Goal: Task Accomplishment & Management: Complete application form

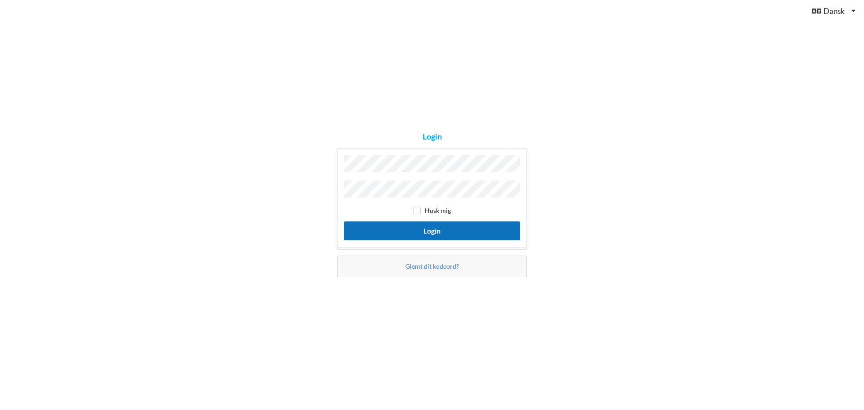
click at [405, 235] on button "Login" at bounding box center [432, 230] width 176 height 18
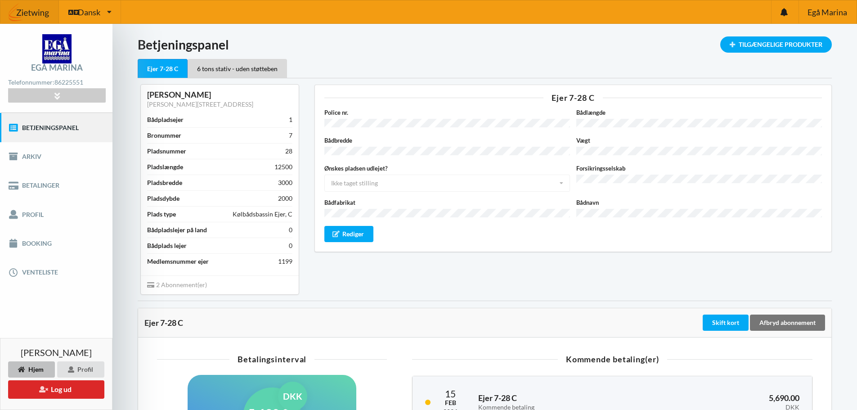
click at [413, 178] on div "Ønskes pladsen udlejet? Ikke taget stilling Ja Nej Ikke taget stilling" at bounding box center [447, 178] width 252 height 28
click at [552, 174] on div "Ønskes pladsen udlejet? Ikke taget stilling Ja Nej Ikke taget stilling" at bounding box center [447, 178] width 252 height 28
click at [537, 178] on div "Ønskes pladsen udlejet? Ikke taget stilling Ja Nej Ikke taget stilling" at bounding box center [447, 178] width 252 height 28
click at [563, 178] on div "Ønskes pladsen udlejet? Ikke taget stilling Ja Nej Ikke taget stilling" at bounding box center [447, 178] width 252 height 28
click at [50, 243] on link "Booking" at bounding box center [56, 243] width 113 height 29
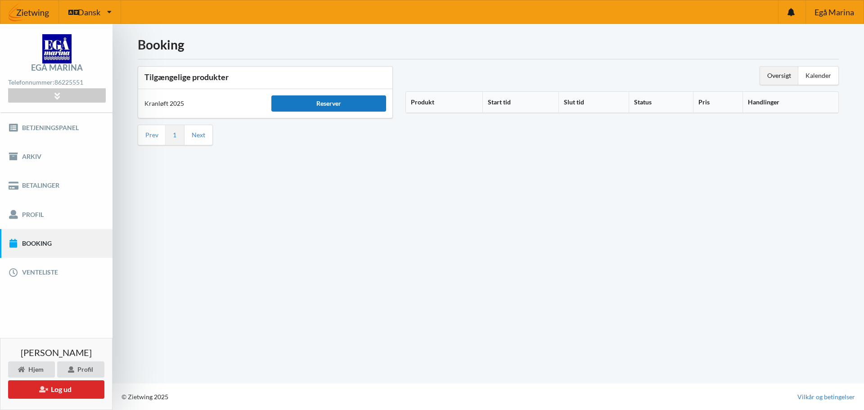
click at [325, 109] on div "Reserver" at bounding box center [328, 103] width 114 height 16
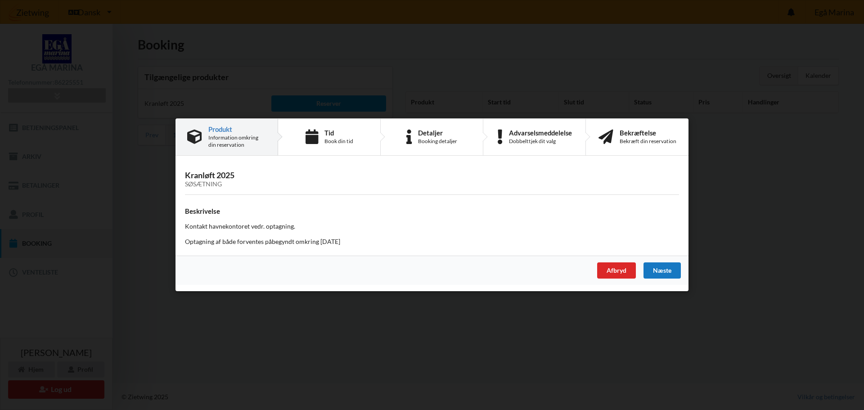
click at [658, 268] on div "Næste" at bounding box center [662, 271] width 37 height 16
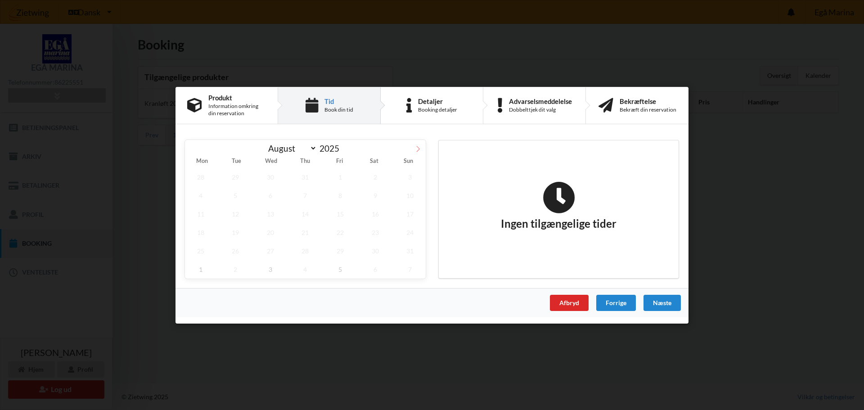
click at [421, 149] on icon at bounding box center [418, 148] width 6 height 6
click at [419, 148] on icon at bounding box center [418, 148] width 6 height 6
click at [193, 150] on icon at bounding box center [192, 149] width 3 height 6
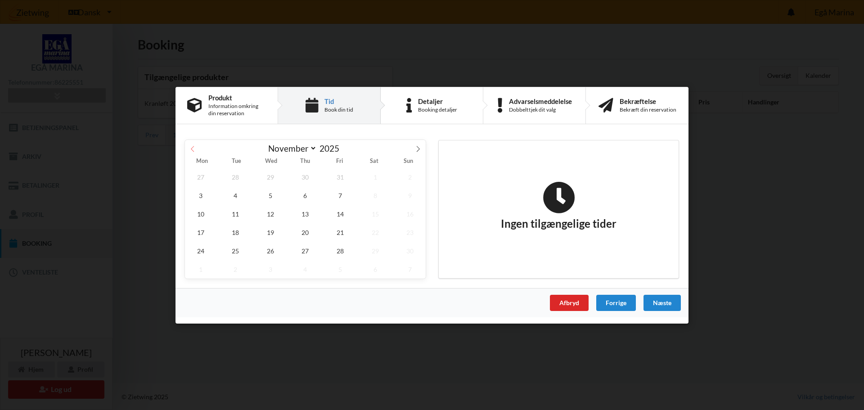
click at [199, 150] on span at bounding box center [192, 147] width 15 height 15
click at [417, 148] on icon at bounding box center [418, 148] width 6 height 6
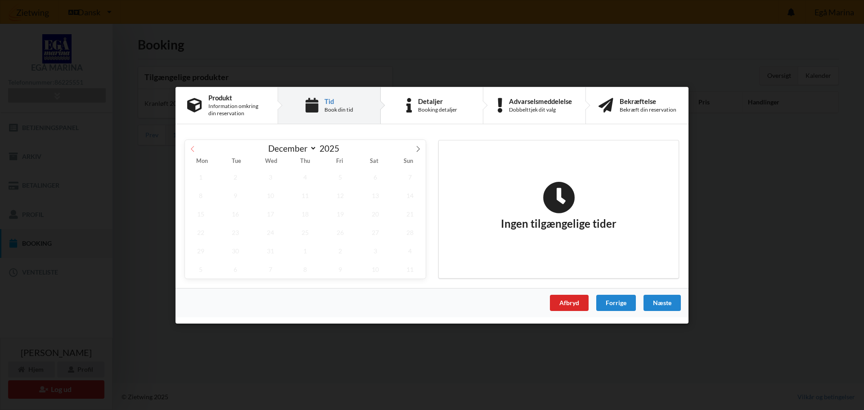
click at [190, 151] on icon at bounding box center [192, 148] width 6 height 6
click at [337, 249] on span "28" at bounding box center [340, 250] width 32 height 18
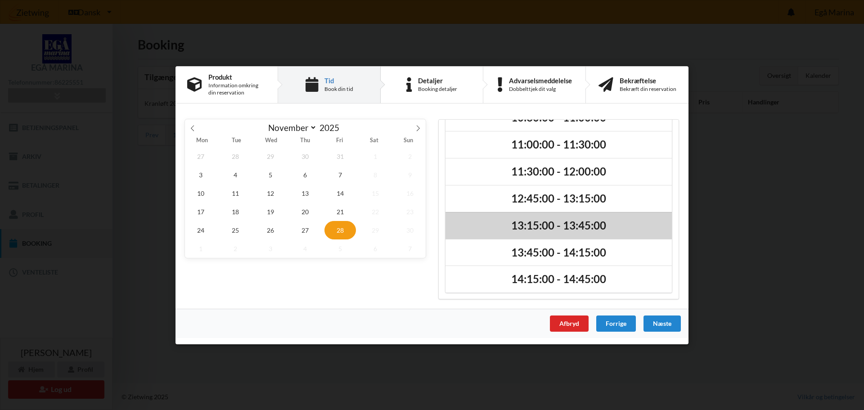
scroll to position [103, 0]
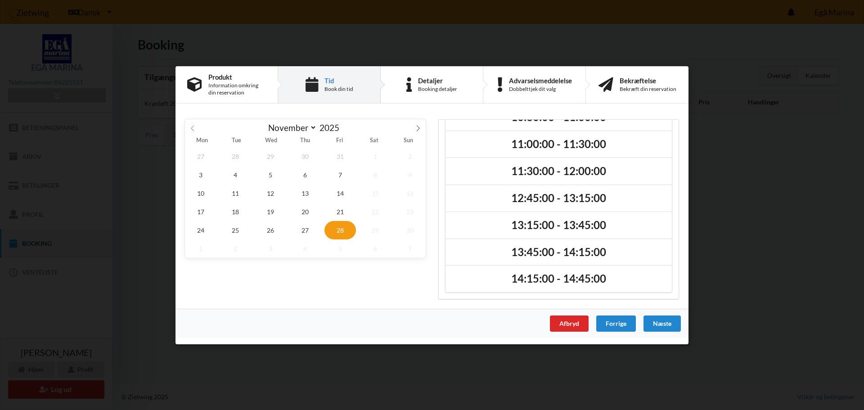
click at [192, 130] on icon at bounding box center [192, 128] width 6 height 6
select select "9"
click at [272, 198] on span "15" at bounding box center [271, 193] width 32 height 18
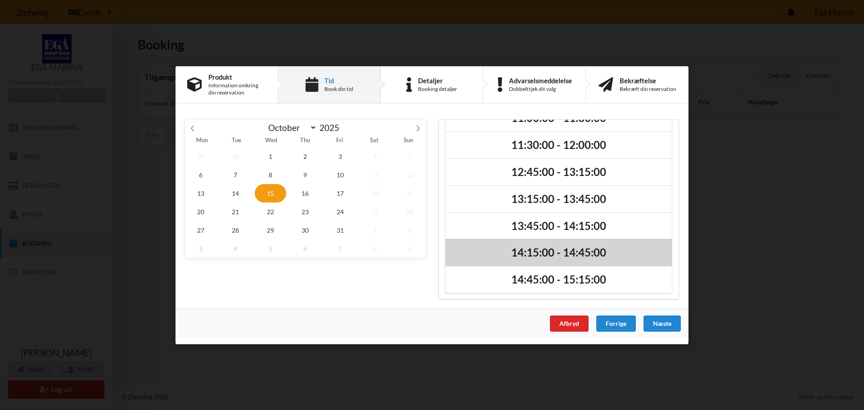
scroll to position [130, 0]
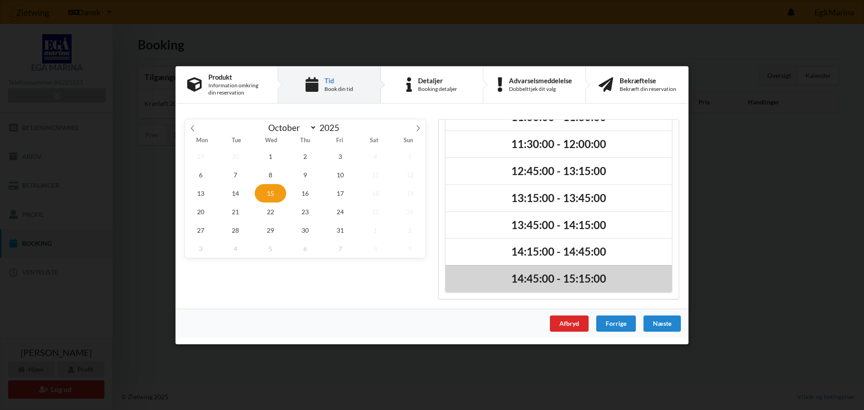
click at [539, 279] on h2 "14:45:00 - 15:15:00" at bounding box center [559, 279] width 214 height 14
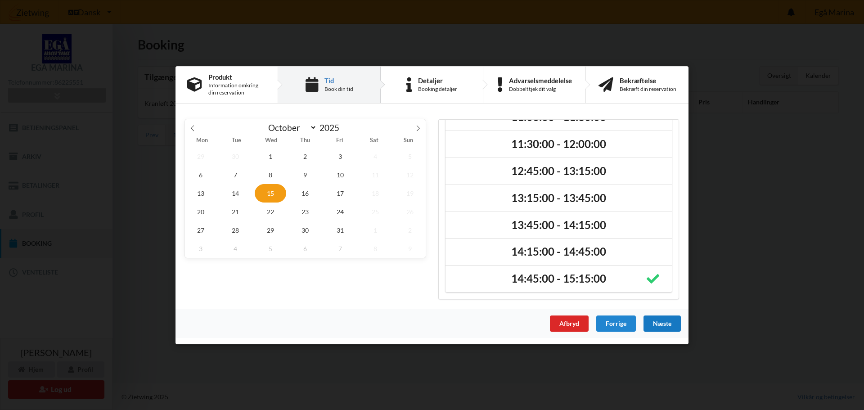
click at [654, 325] on div "Næste" at bounding box center [662, 323] width 37 height 16
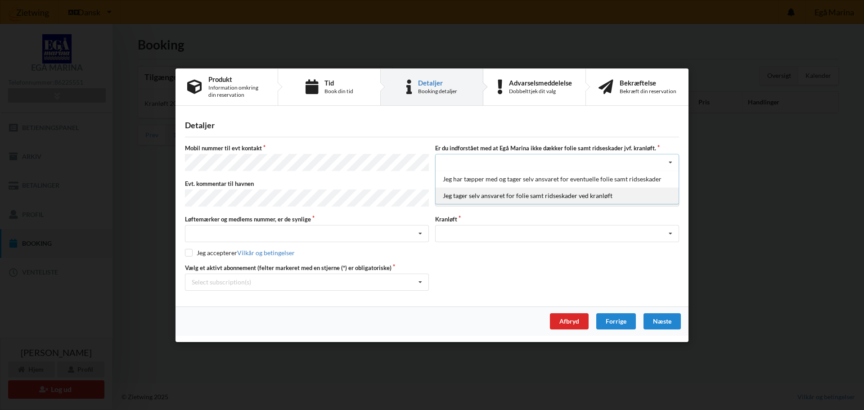
click at [466, 195] on div "Jeg tager selv ansvaret for folie samt ridseskader ved kranløft" at bounding box center [557, 195] width 243 height 17
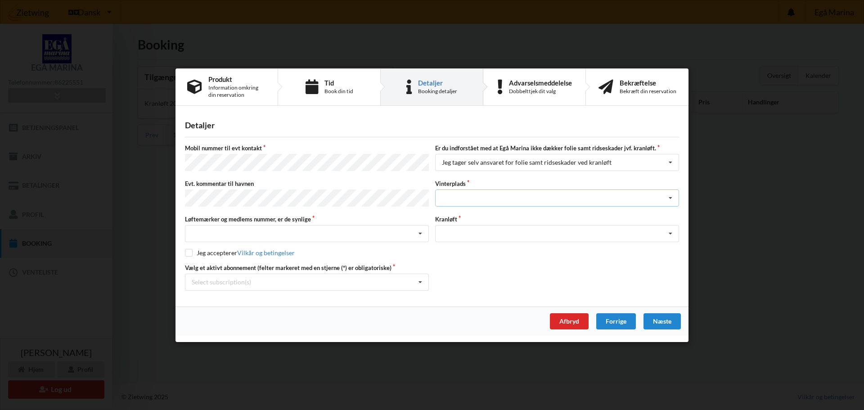
click at [460, 196] on div "Landplads nr. 1 Landplads nr. 2 Landplads nr.3 Landplads nr. 4 Landplads nr. 5 …" at bounding box center [557, 197] width 244 height 17
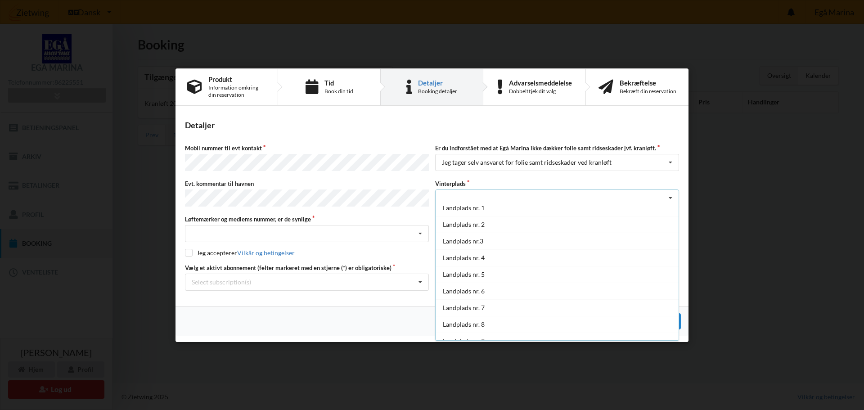
scroll to position [0, 0]
click at [480, 266] on div "Landplads nr. 4" at bounding box center [557, 264] width 243 height 17
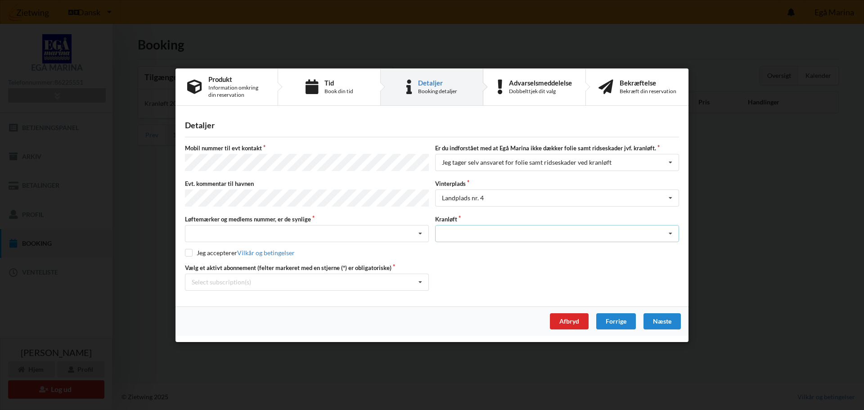
click at [471, 234] on div "Optagning" at bounding box center [557, 233] width 244 height 17
click at [471, 251] on div "Optagning" at bounding box center [557, 250] width 243 height 17
click at [341, 236] on div "Nej, jeg kontakter havnekontoret inden løftet Ja, mine mærker er synlige og int…" at bounding box center [307, 233] width 244 height 17
click at [316, 264] on div "Ja, mine mærker er synlige og intakte" at bounding box center [306, 266] width 243 height 17
drag, startPoint x: 214, startPoint y: 252, endPoint x: 206, endPoint y: 252, distance: 8.6
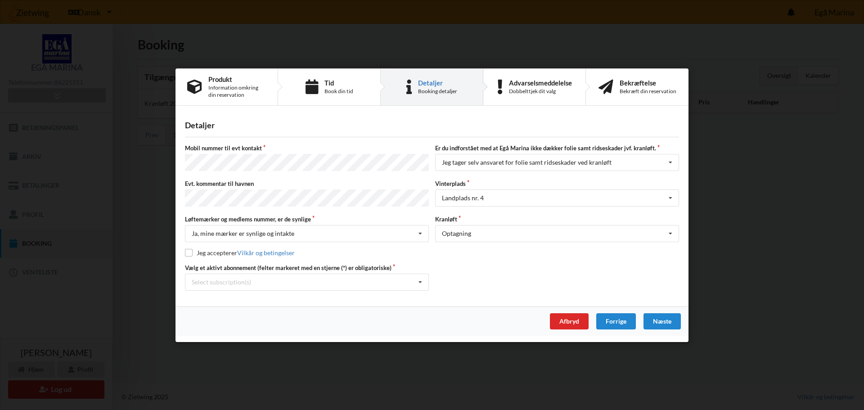
click at [212, 252] on label "Jeg accepterer Vilkår og betingelser" at bounding box center [240, 253] width 110 height 8
click at [191, 251] on input "checkbox" at bounding box center [189, 253] width 8 height 8
checkbox input "true"
click at [239, 283] on div "Select subscription(s)" at bounding box center [221, 282] width 59 height 8
click at [236, 298] on div "* Ejer 7-28 C" at bounding box center [306, 298] width 243 height 17
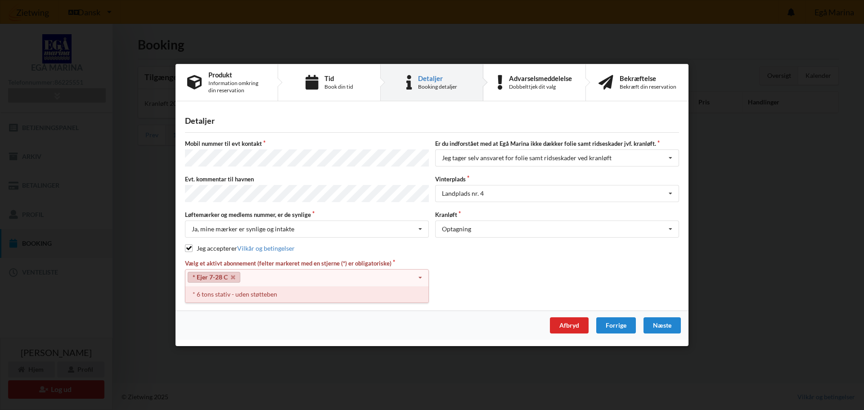
click at [249, 290] on div "* 6 tons stativ - uden støtteben" at bounding box center [306, 294] width 243 height 17
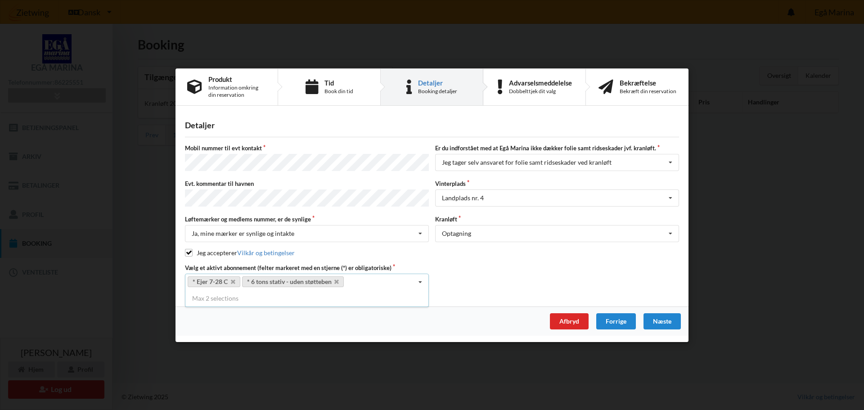
click at [423, 277] on icon at bounding box center [421, 282] width 14 height 17
click at [661, 322] on div "Næste" at bounding box center [662, 321] width 37 height 16
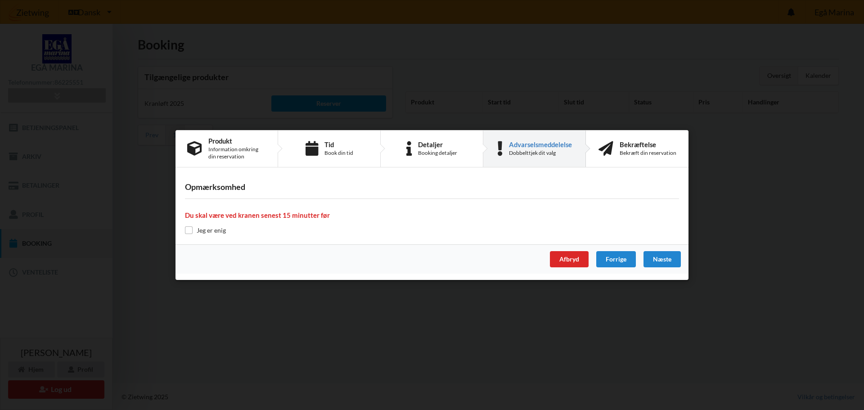
click at [195, 230] on label "Jeg er enig" at bounding box center [205, 230] width 41 height 8
click at [188, 230] on input "checkbox" at bounding box center [189, 230] width 8 height 8
checkbox input "true"
click at [664, 259] on div "Næste" at bounding box center [662, 259] width 37 height 16
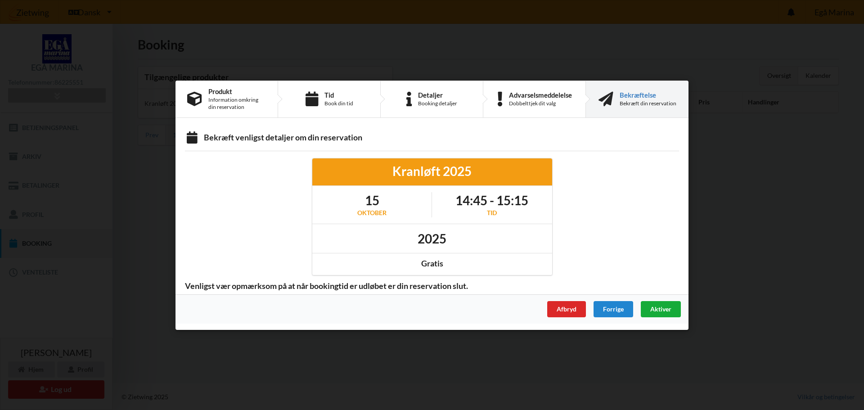
click at [658, 309] on span "Aktiver" at bounding box center [660, 309] width 21 height 8
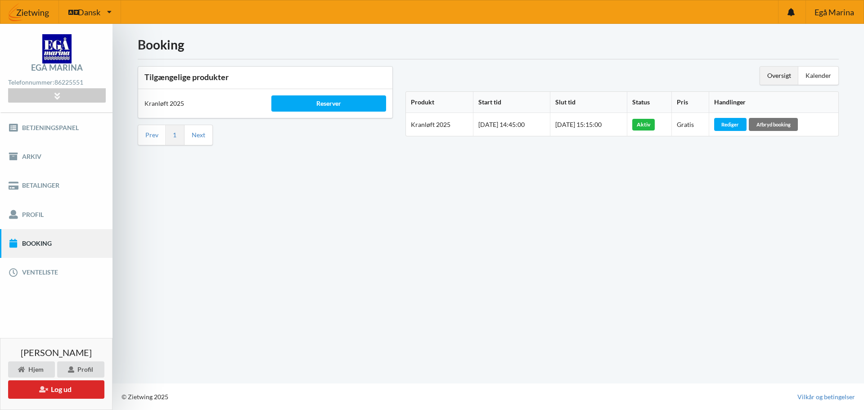
click at [553, 342] on div "Booking Tilgængelige produkter Kranløft 2025 Reserver Prev 1 Next Oversigt Kale…" at bounding box center [489, 204] width 752 height 360
